Goal: Task Accomplishment & Management: Use online tool/utility

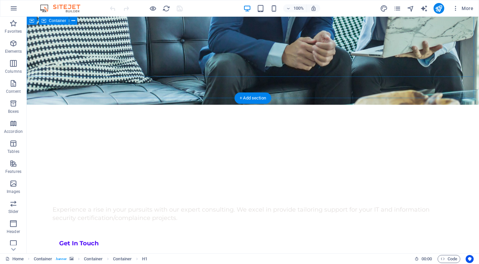
scroll to position [178, 0]
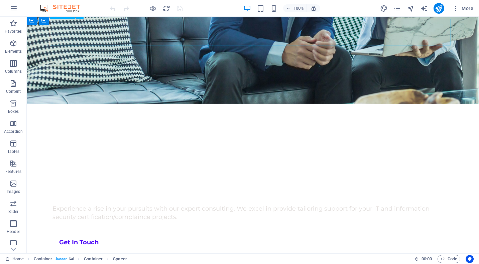
click at [68, 11] on img at bounding box center [63, 8] width 50 height 8
click at [150, 13] on div at bounding box center [146, 8] width 75 height 11
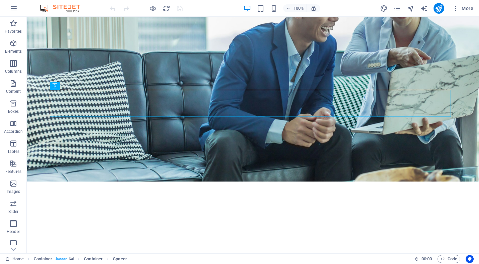
scroll to position [98, 0]
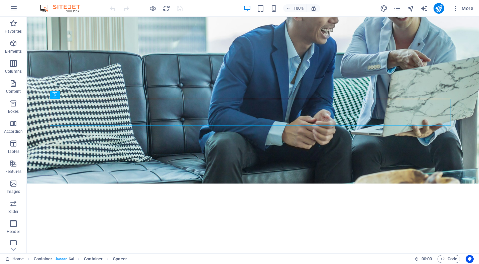
click at [64, 7] on img at bounding box center [63, 8] width 50 height 8
click at [50, 13] on div "100% More" at bounding box center [239, 8] width 478 height 16
click at [61, 9] on img at bounding box center [63, 8] width 50 height 8
click at [50, 9] on img at bounding box center [63, 8] width 50 height 8
click at [152, 10] on icon "button" at bounding box center [153, 9] width 8 height 8
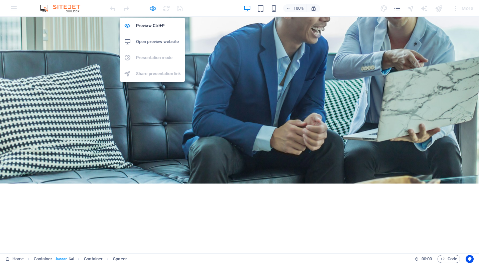
click at [170, 42] on h6 "Open preview website" at bounding box center [158, 42] width 45 height 8
